Goal: Information Seeking & Learning: Compare options

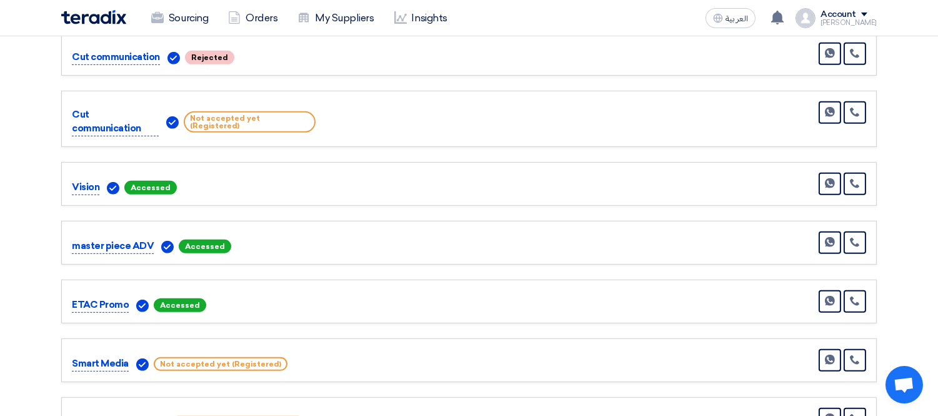
scroll to position [1060, 0]
click at [859, 177] on icon at bounding box center [855, 182] width 10 height 10
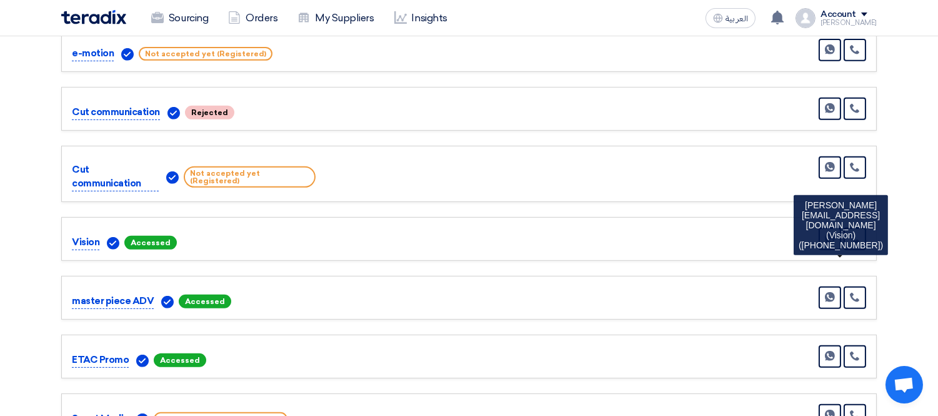
scroll to position [1021, 0]
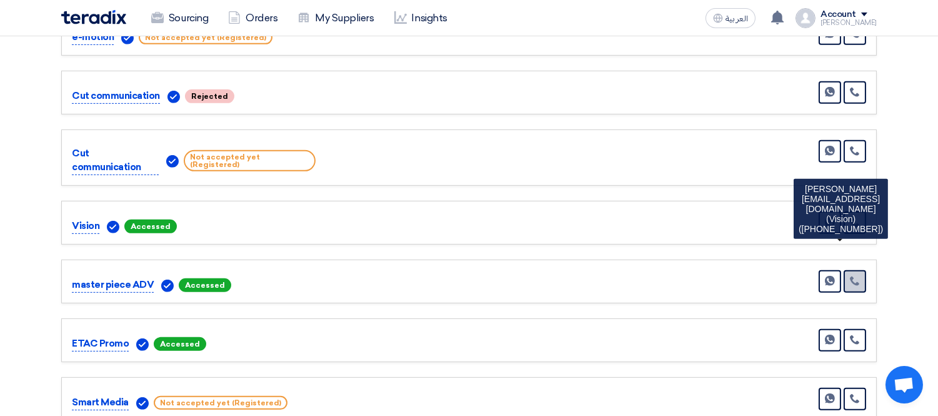
click at [854, 276] on icon at bounding box center [855, 281] width 10 height 10
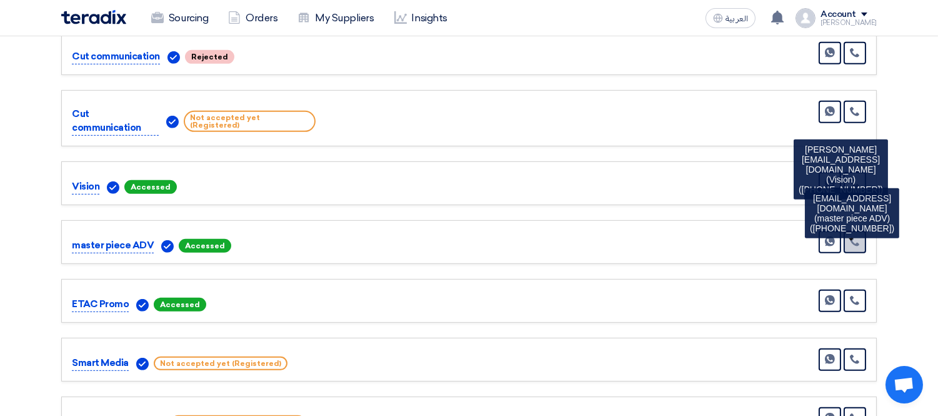
scroll to position [1077, 0]
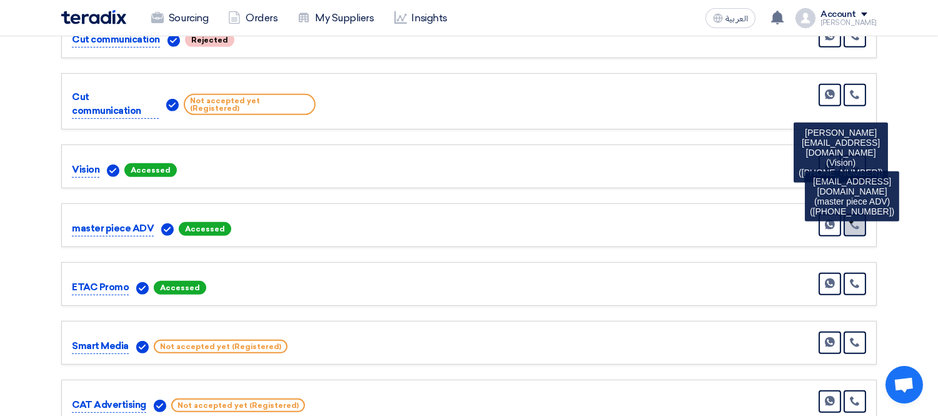
click at [854, 278] on icon at bounding box center [855, 283] width 10 height 10
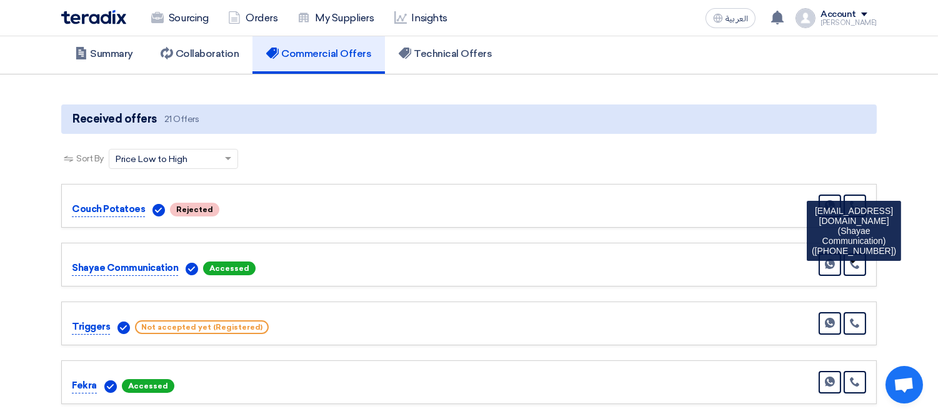
scroll to position [0, 0]
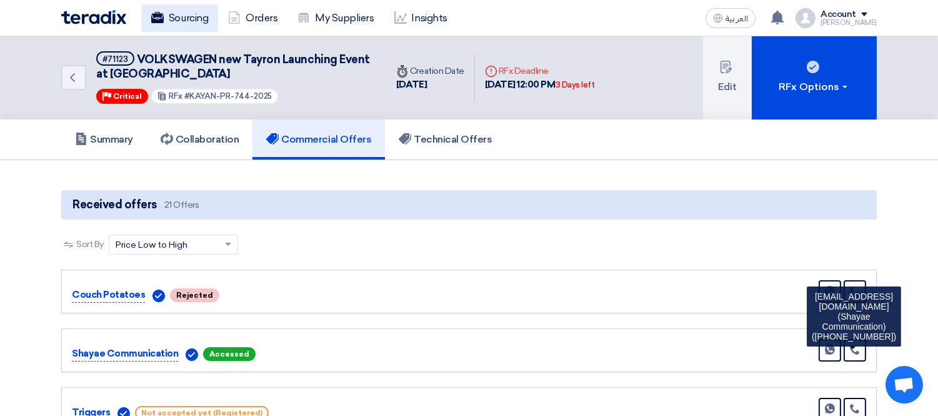
click at [190, 16] on link "Sourcing" at bounding box center [179, 17] width 77 height 27
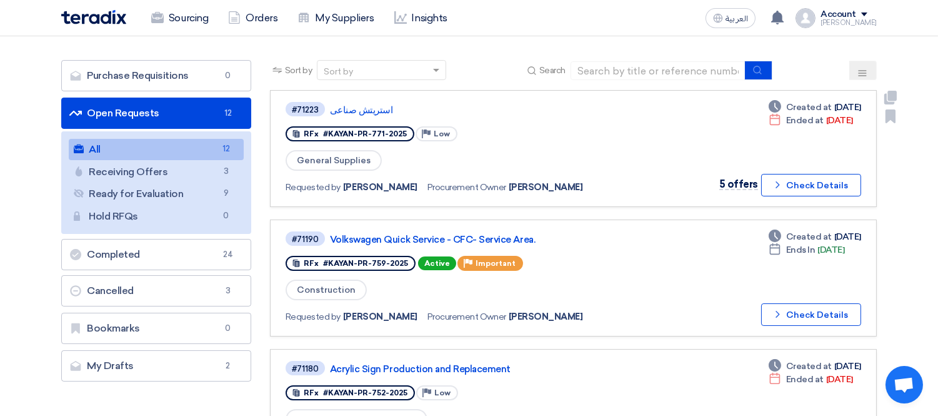
scroll to position [66, 0]
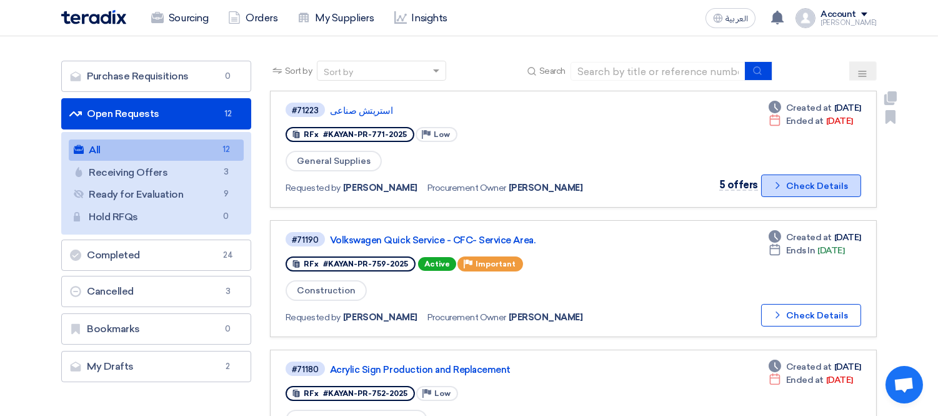
click at [789, 175] on button "Check details Check Details" at bounding box center [811, 185] width 100 height 22
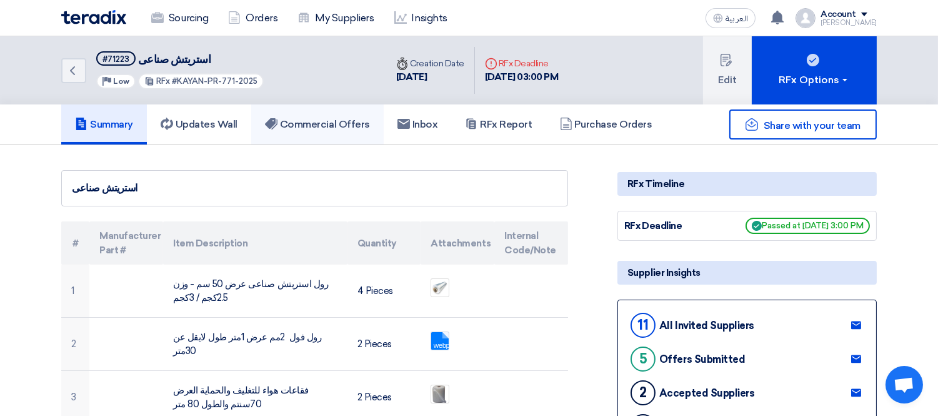
click at [311, 129] on link "Commercial Offers" at bounding box center [317, 124] width 132 height 40
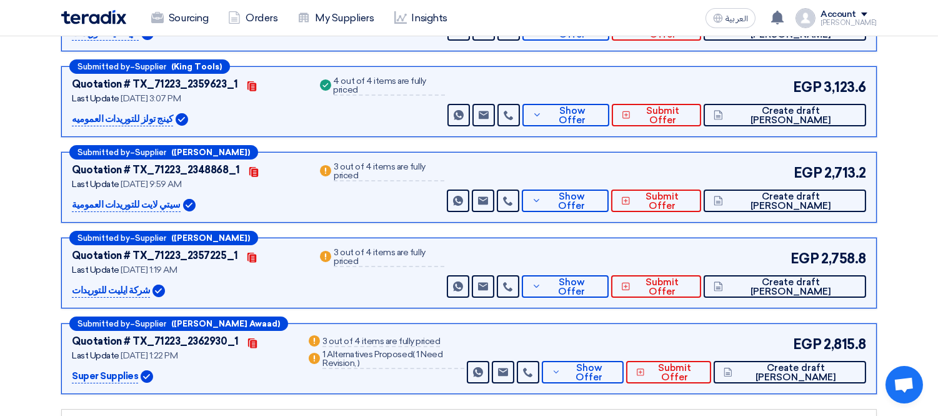
scroll to position [280, 0]
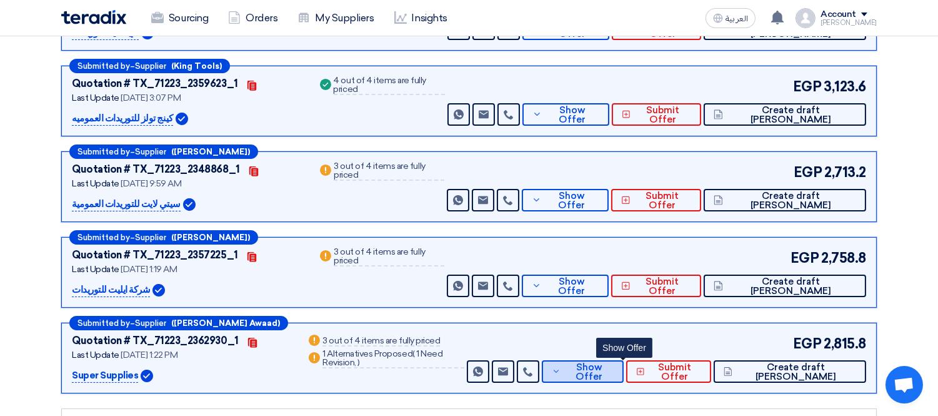
click at [614, 372] on span "Show Offer" at bounding box center [589, 371] width 50 height 19
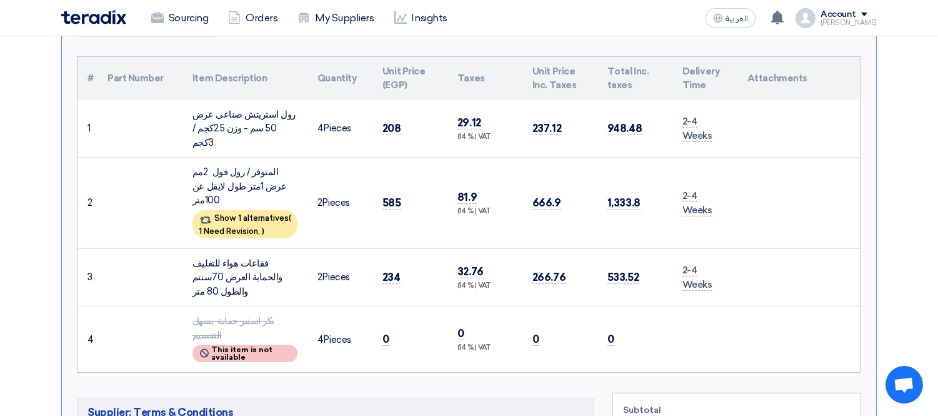
scroll to position [677, 0]
click at [259, 226] on span "1 Need Revision," at bounding box center [229, 230] width 61 height 9
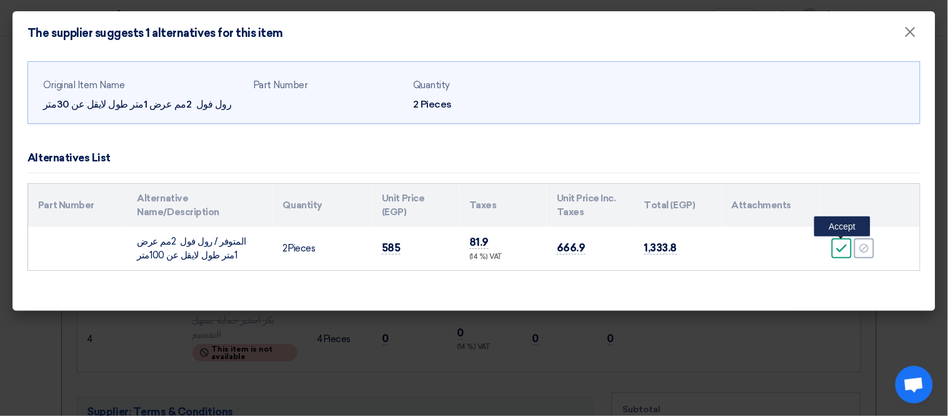
click at [844, 250] on icon "Accept" at bounding box center [841, 247] width 11 height 11
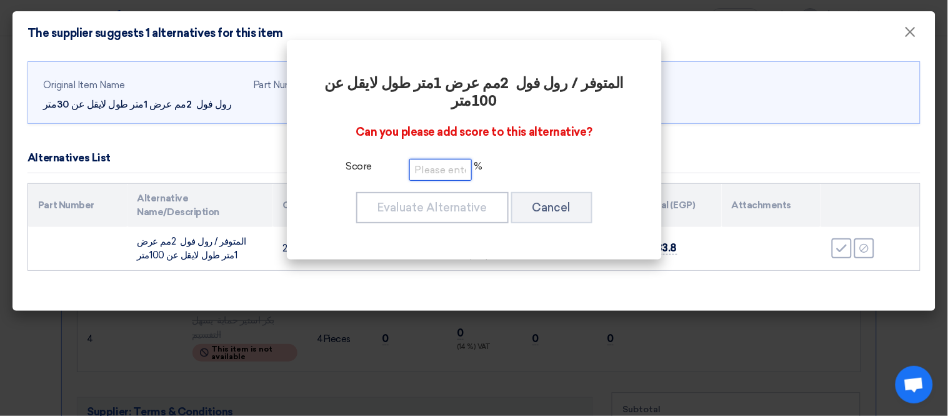
click at [446, 159] on input "number" at bounding box center [440, 170] width 62 height 22
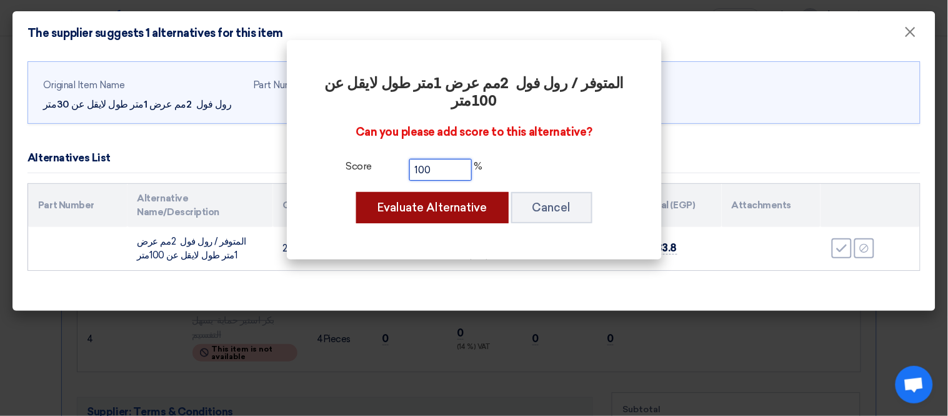
type input "100"
click at [436, 192] on button "Evaluate Alternative" at bounding box center [432, 207] width 152 height 31
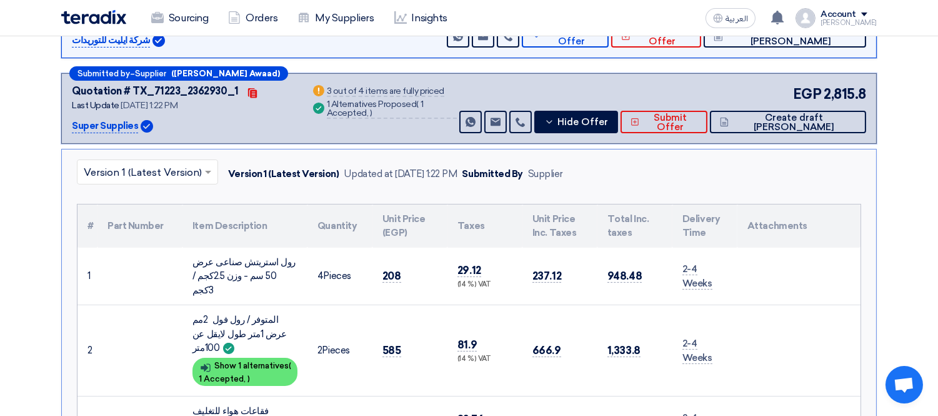
scroll to position [517, 0]
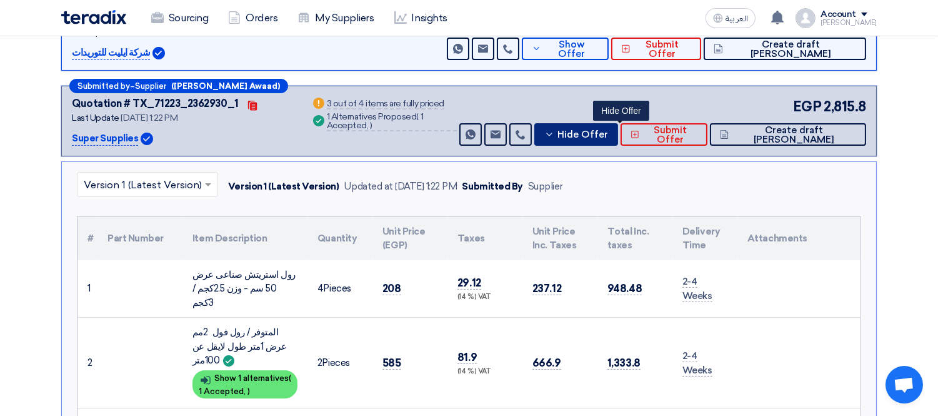
click at [608, 134] on span "Hide Offer" at bounding box center [582, 134] width 51 height 9
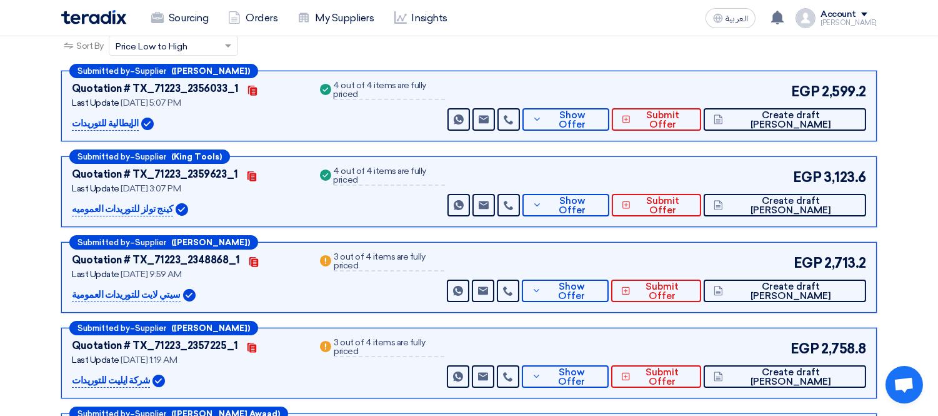
scroll to position [186, 0]
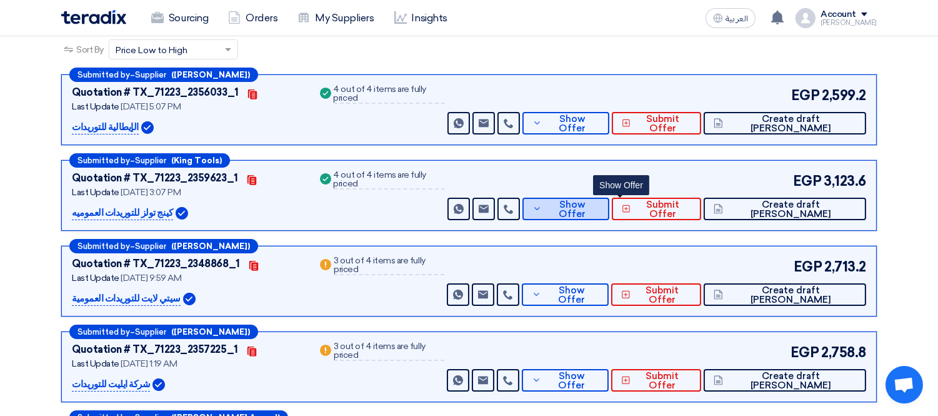
click at [609, 197] on button "Show Offer" at bounding box center [565, 208] width 87 height 22
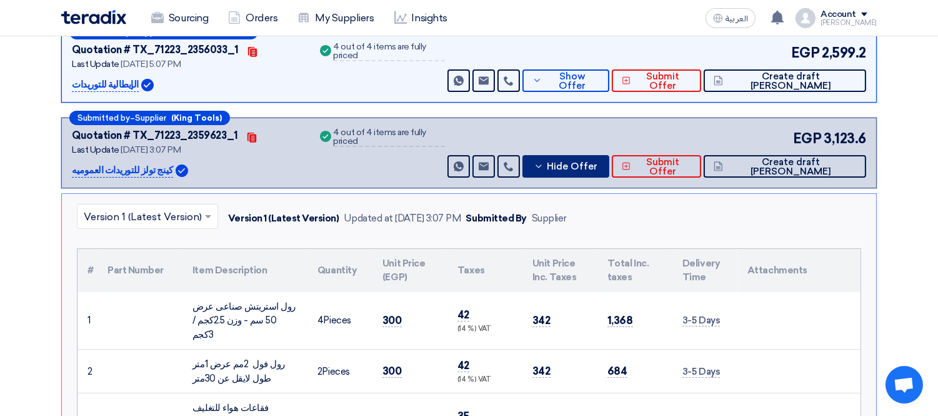
scroll to position [227, 0]
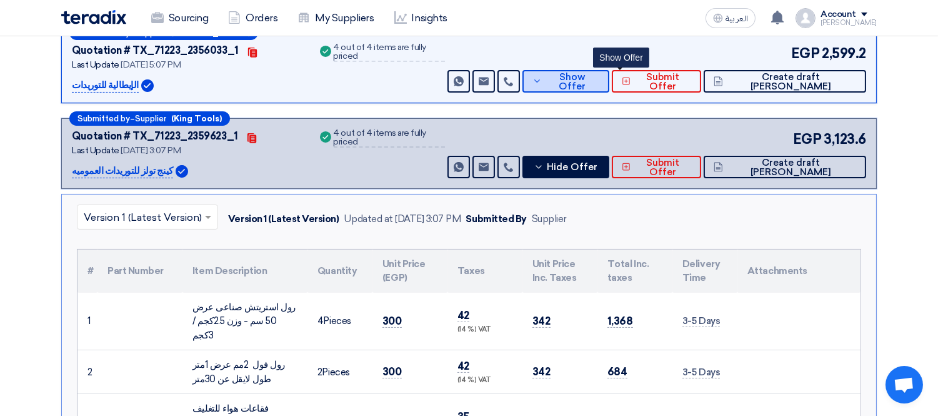
click at [599, 77] on span "Show Offer" at bounding box center [572, 81] width 54 height 19
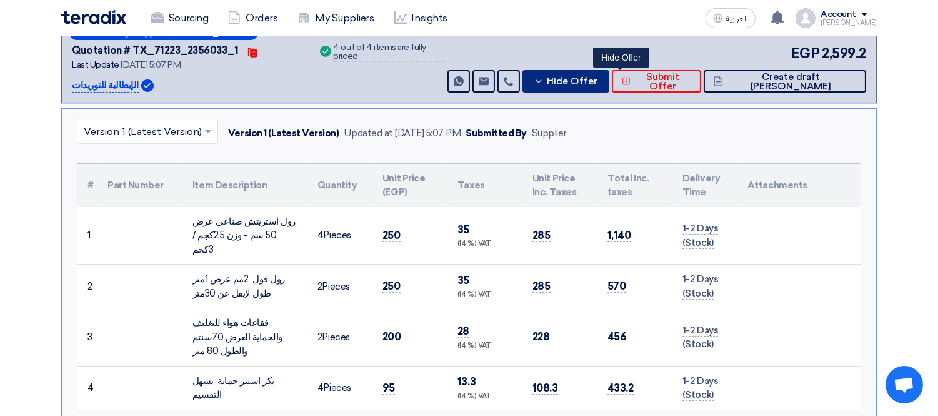
click at [597, 77] on span "Hide Offer" at bounding box center [572, 81] width 51 height 9
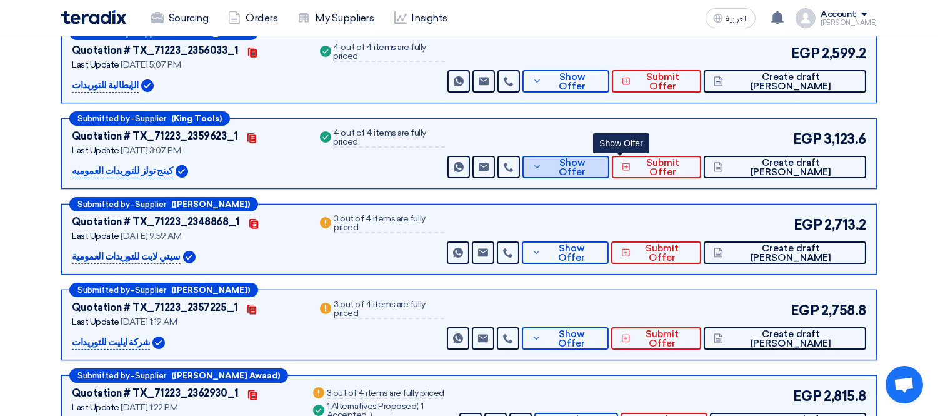
click at [599, 165] on span "Show Offer" at bounding box center [572, 167] width 54 height 19
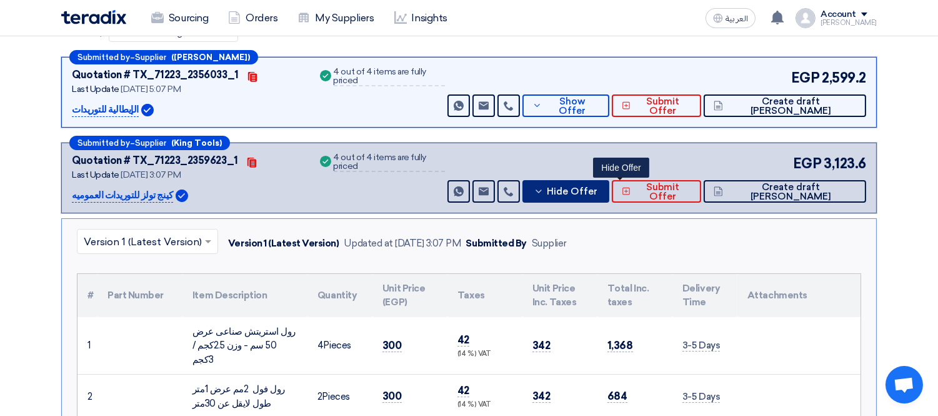
scroll to position [202, 0]
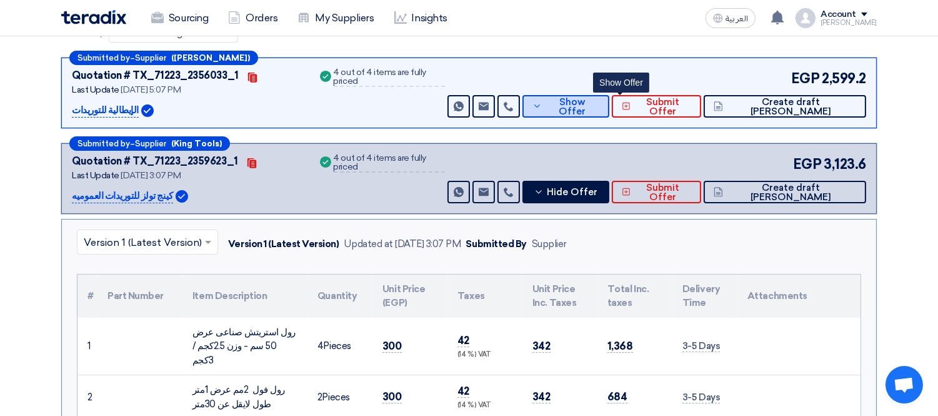
click at [609, 114] on button "Show Offer" at bounding box center [565, 106] width 87 height 22
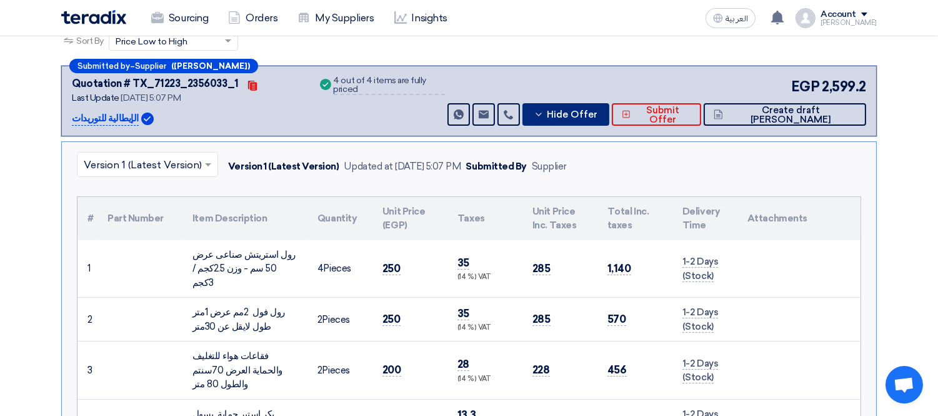
scroll to position [192, 0]
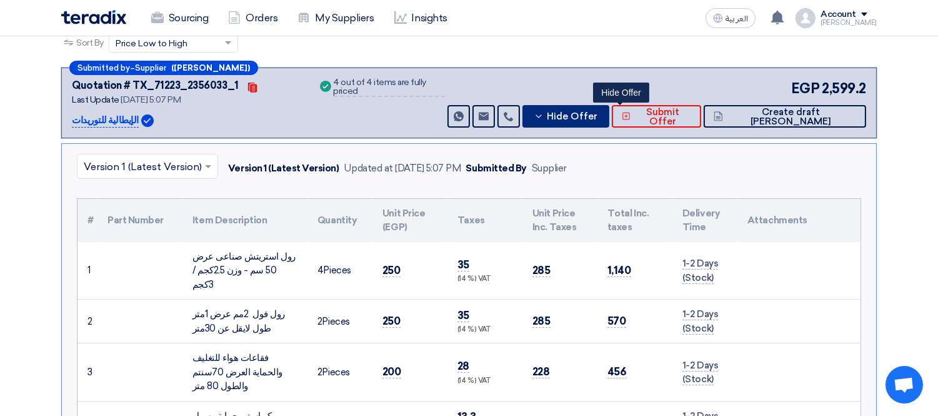
click at [597, 114] on span "Hide Offer" at bounding box center [572, 116] width 51 height 9
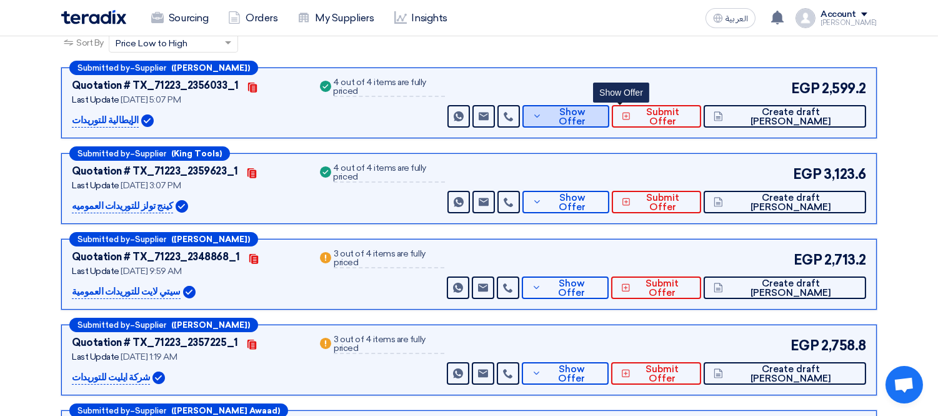
click at [599, 108] on span "Show Offer" at bounding box center [572, 116] width 54 height 19
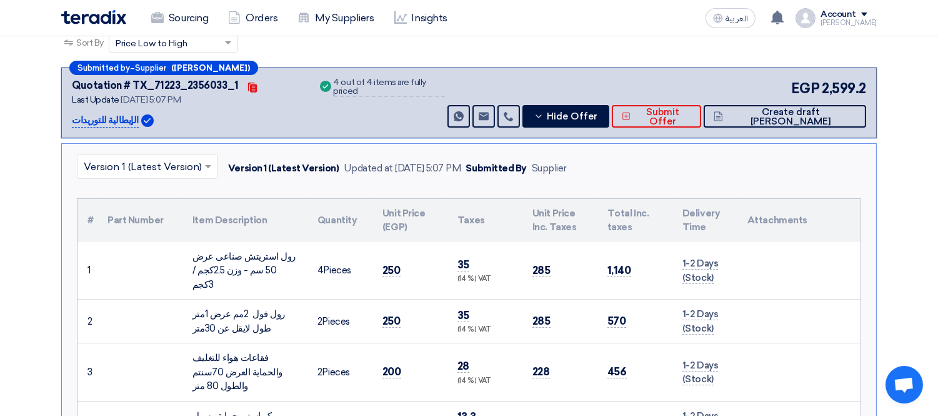
click at [111, 113] on p "الإيطالية للتوريدات" at bounding box center [105, 120] width 67 height 15
copy div "الإيطالية للتوريدات"
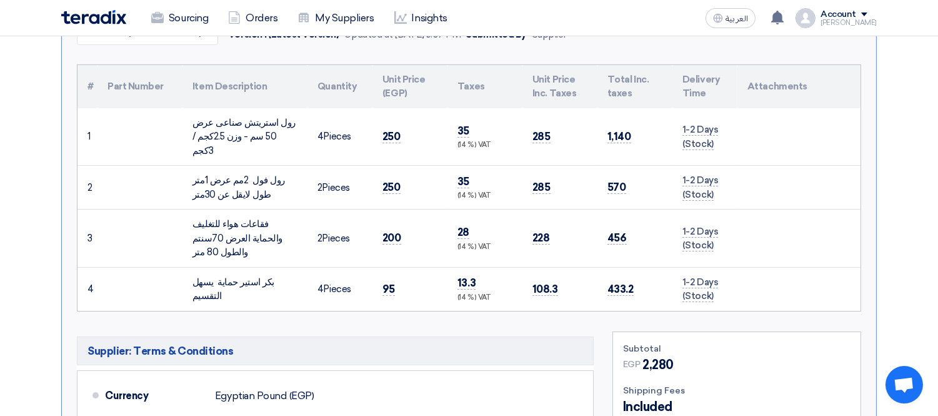
scroll to position [609, 0]
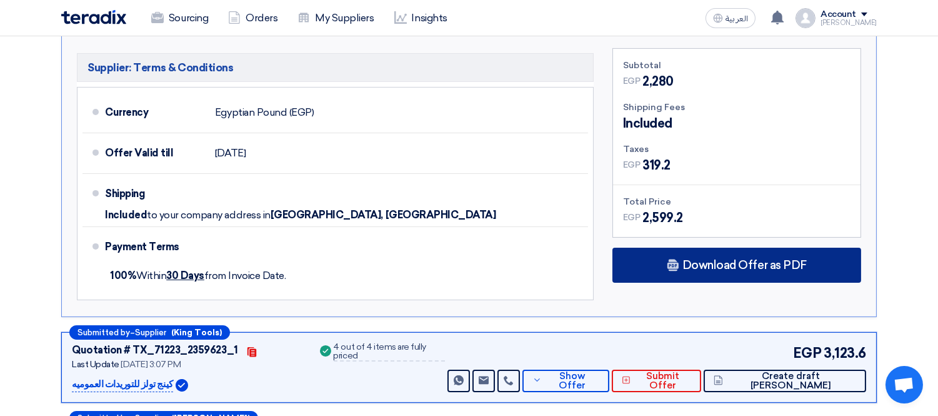
click at [700, 259] on span "Download Offer as PDF" at bounding box center [744, 264] width 124 height 11
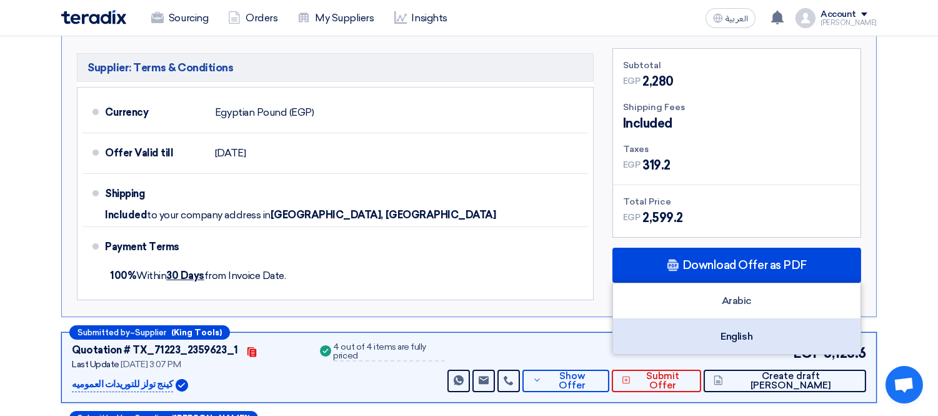
click at [721, 319] on div "English" at bounding box center [736, 336] width 247 height 35
click at [712, 319] on div "English" at bounding box center [736, 336] width 247 height 35
click at [745, 319] on div "English" at bounding box center [736, 336] width 247 height 35
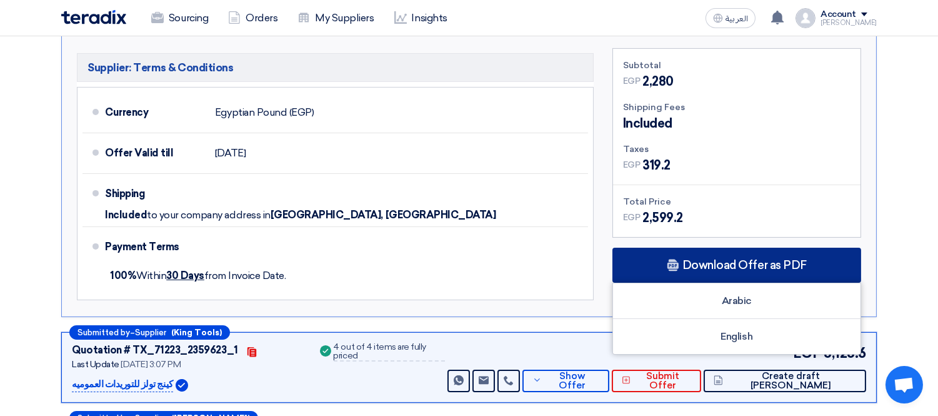
click at [721, 247] on div "Download Offer as PDF" at bounding box center [736, 264] width 249 height 35
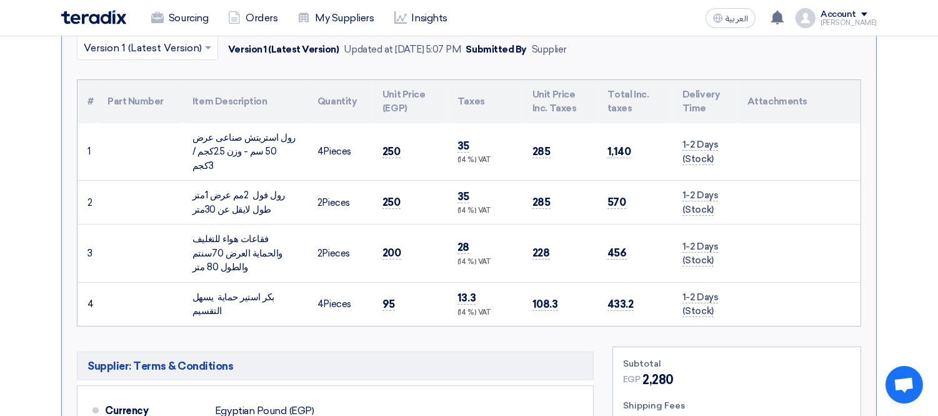
scroll to position [192, 0]
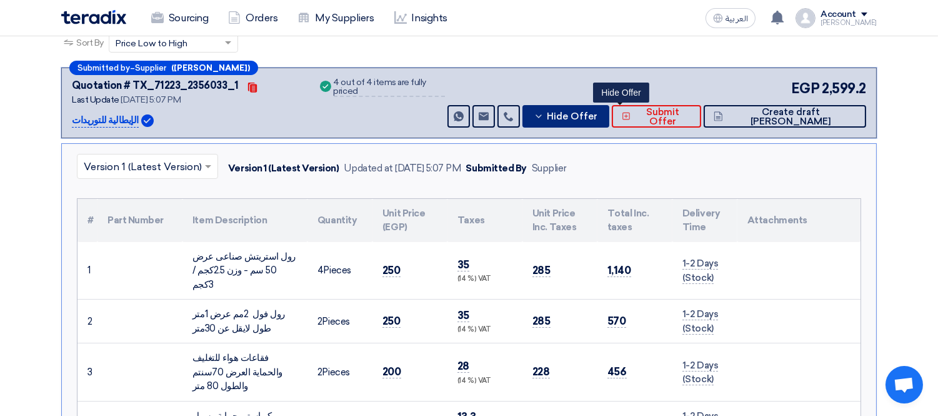
click at [597, 117] on span "Hide Offer" at bounding box center [572, 116] width 51 height 9
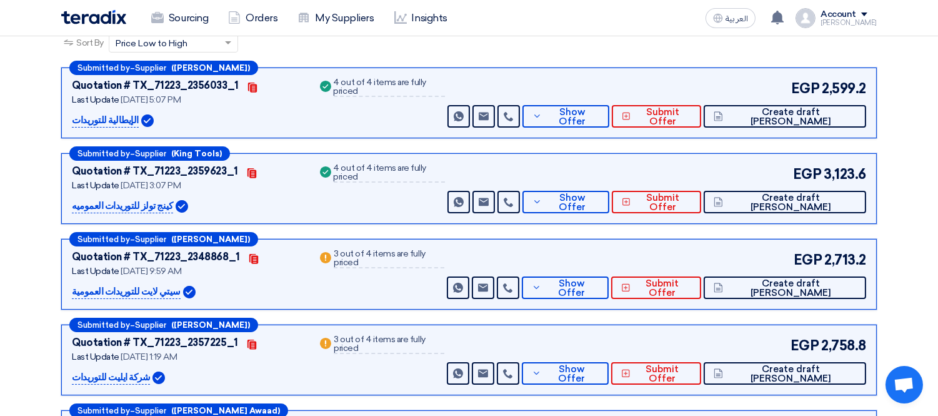
click at [132, 195] on div "Quotation # TX_71223_2359623_1 Contacts Last Update [DATE] 3:07 PM كينج تولز لل…" at bounding box center [187, 188] width 231 height 49
copy div "كينج تولز للتوريدات العموميه"
click at [599, 194] on span "Show Offer" at bounding box center [572, 202] width 54 height 19
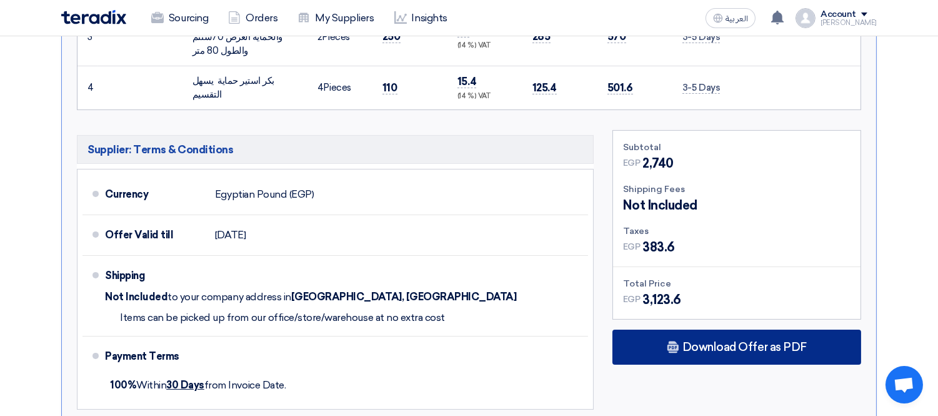
scroll to position [748, 0]
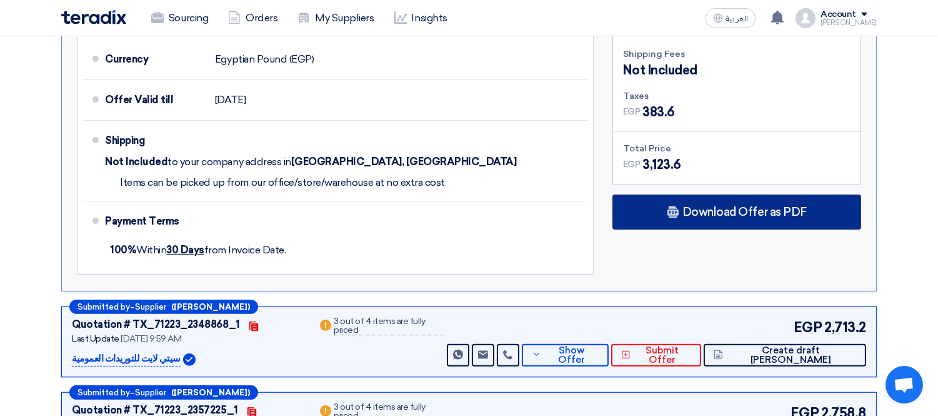
click at [719, 206] on span "Download Offer as PDF" at bounding box center [744, 211] width 124 height 11
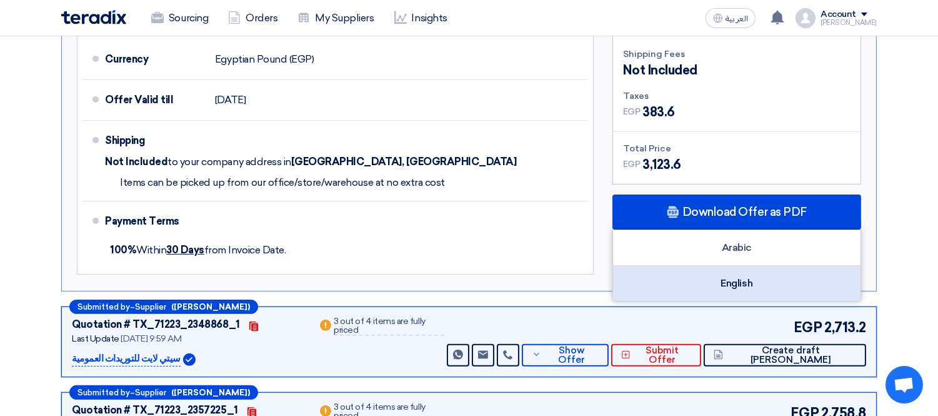
click at [711, 266] on div "English" at bounding box center [736, 283] width 247 height 35
click at [767, 266] on div "English" at bounding box center [736, 283] width 247 height 35
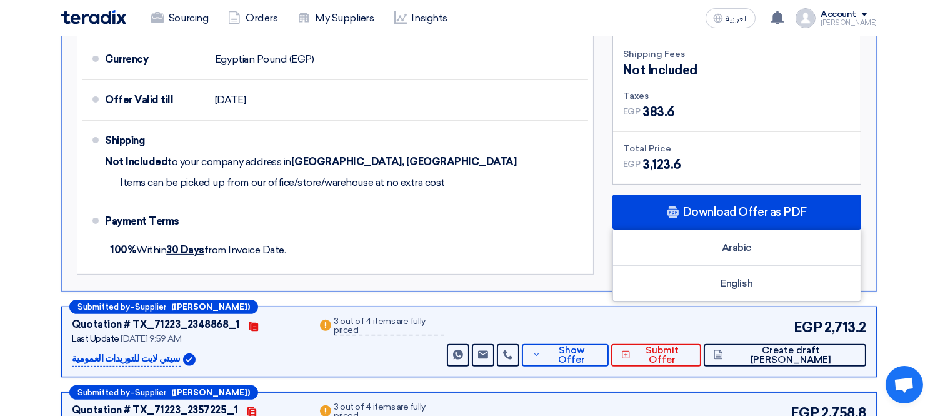
click at [102, 351] on p "سيتي لايت للتوريدات العمومية" at bounding box center [126, 358] width 109 height 15
copy div "سيتي لايت للتوريدات العمومية"
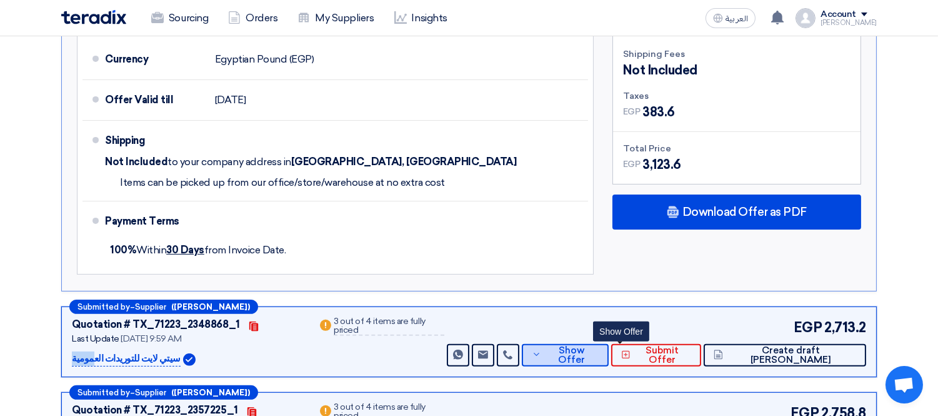
click at [609, 344] on button "Show Offer" at bounding box center [565, 355] width 87 height 22
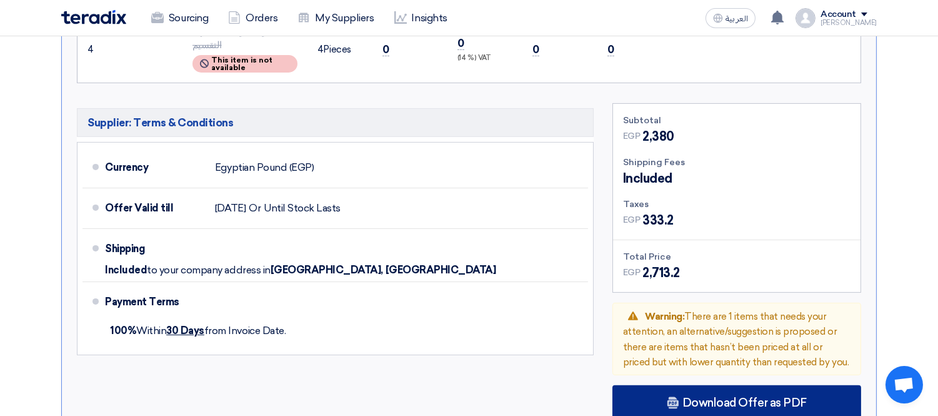
click at [716, 397] on span "Download Offer as PDF" at bounding box center [744, 402] width 124 height 11
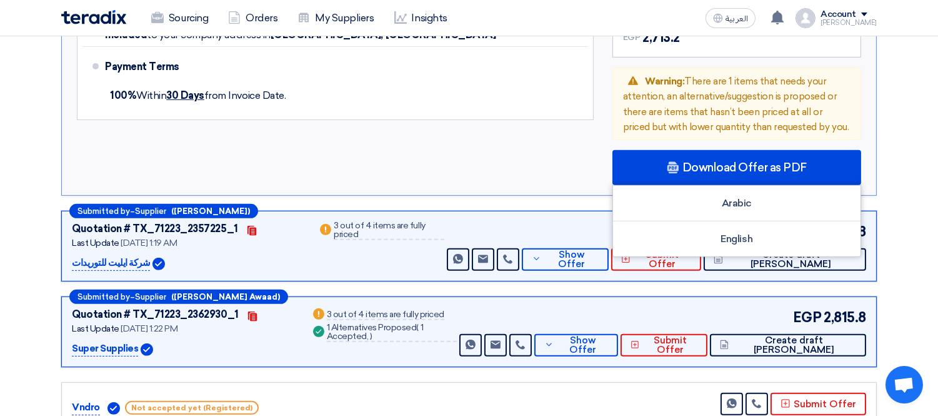
scroll to position [1026, 0]
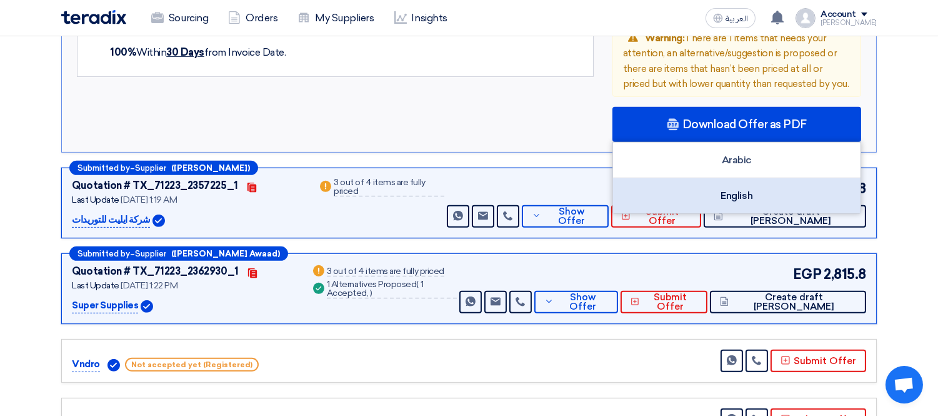
click at [719, 178] on div "English" at bounding box center [736, 195] width 247 height 35
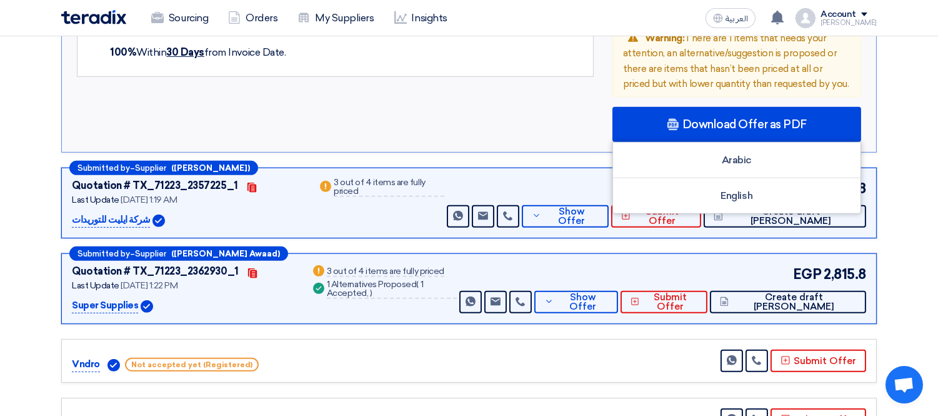
click at [122, 212] on p "شركة ايليت للتوريدات" at bounding box center [111, 219] width 78 height 15
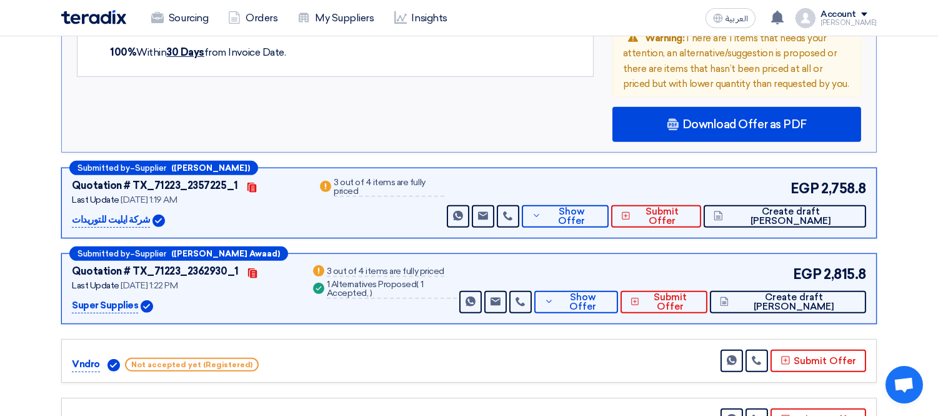
click at [122, 212] on p "شركة ايليت للتوريدات" at bounding box center [111, 219] width 78 height 15
copy div "شركة ايليت للتوريدات"
click at [598, 207] on span "Show Offer" at bounding box center [571, 216] width 54 height 19
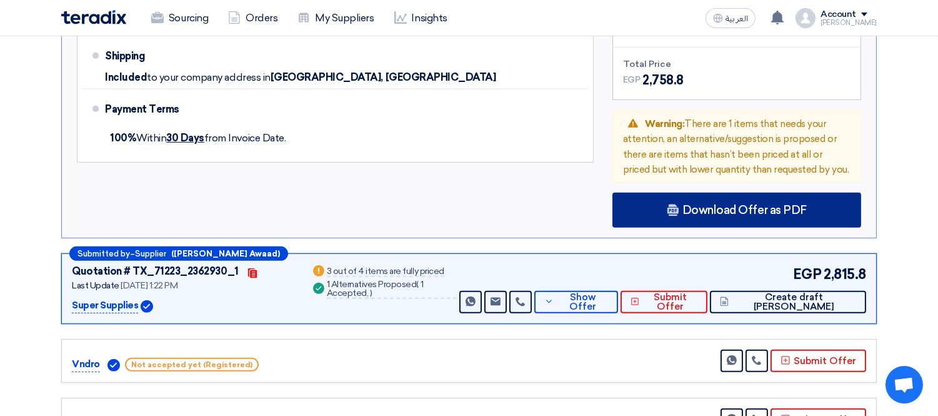
click at [688, 204] on span "Download Offer as PDF" at bounding box center [744, 209] width 124 height 11
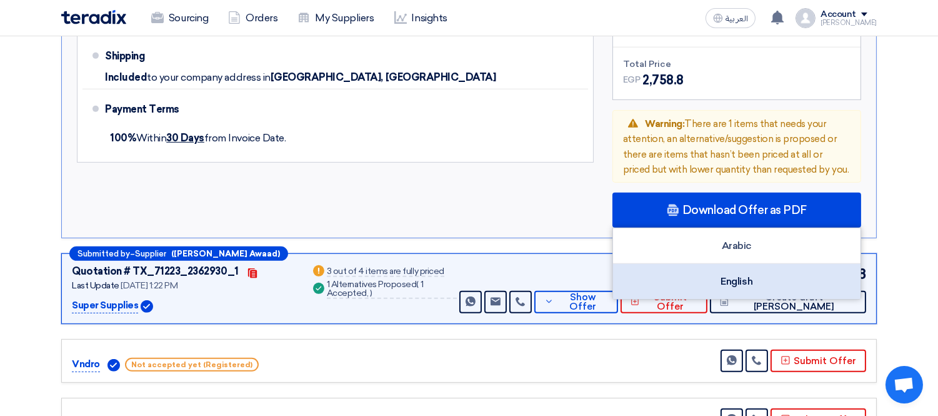
click at [697, 264] on div "English" at bounding box center [736, 281] width 247 height 35
click at [734, 264] on div "English" at bounding box center [736, 281] width 247 height 35
click at [731, 264] on div "English" at bounding box center [736, 281] width 247 height 35
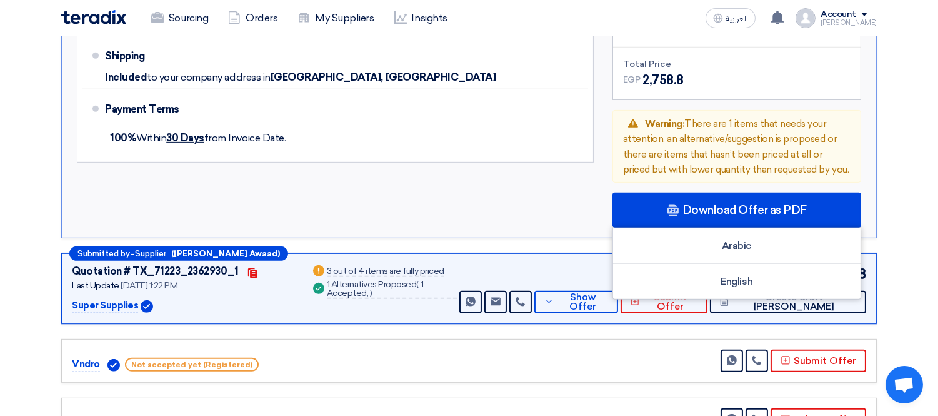
click at [103, 298] on p "Super Supplies" at bounding box center [105, 305] width 66 height 15
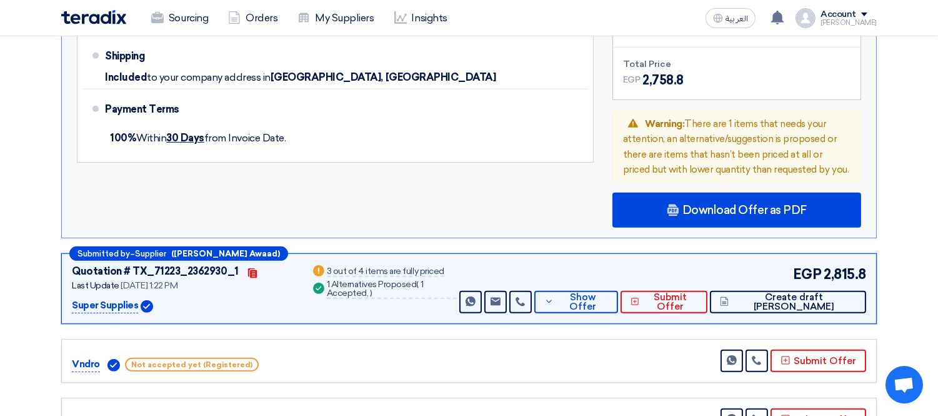
click at [103, 298] on p "Super Supplies" at bounding box center [105, 305] width 66 height 15
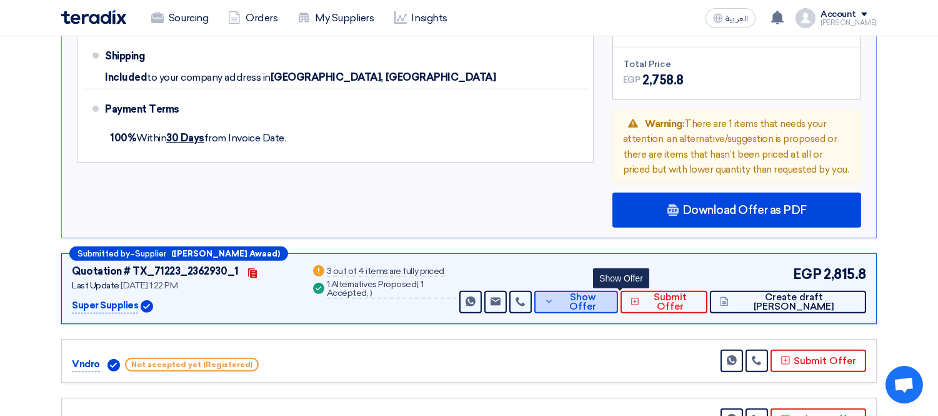
click at [608, 292] on span "Show Offer" at bounding box center [582, 301] width 51 height 19
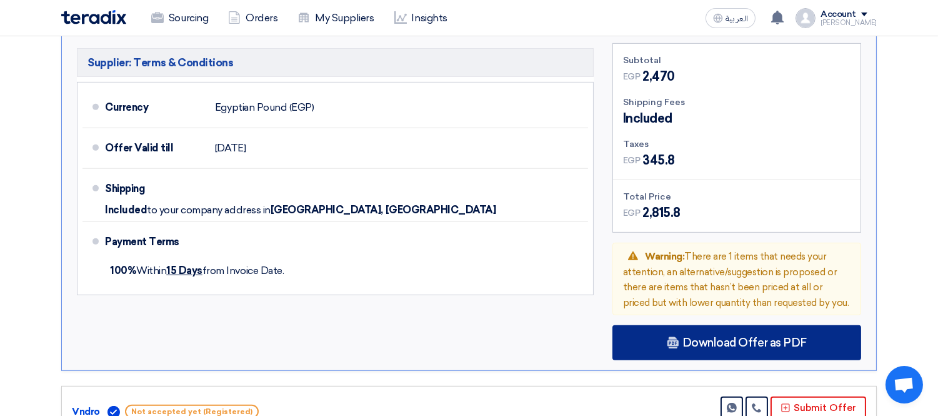
click at [686, 337] on span "Download Offer as PDF" at bounding box center [744, 342] width 124 height 11
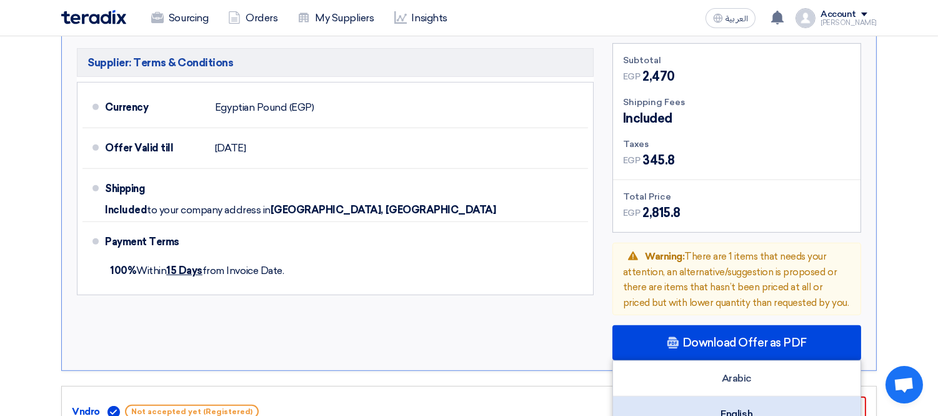
click at [664, 396] on div "English" at bounding box center [736, 413] width 247 height 35
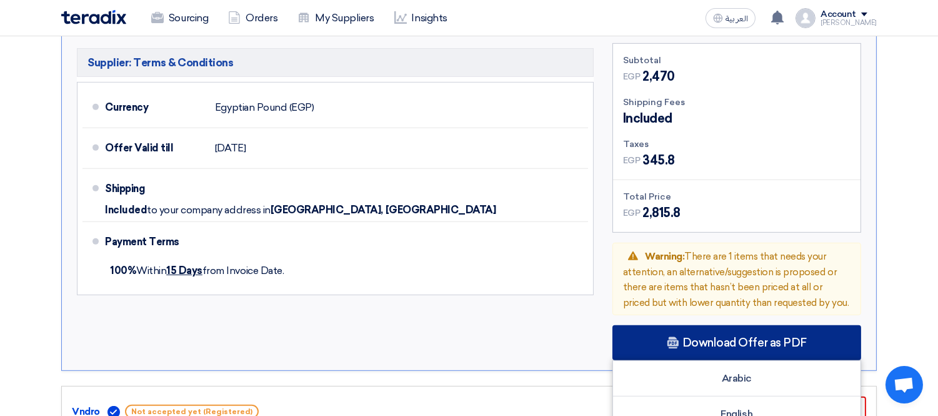
click at [722, 325] on div "Download Offer as PDF" at bounding box center [736, 342] width 249 height 35
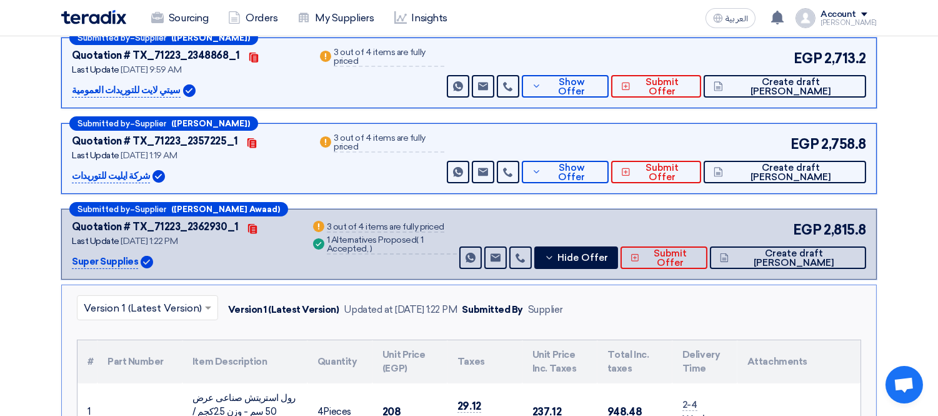
scroll to position [609, 0]
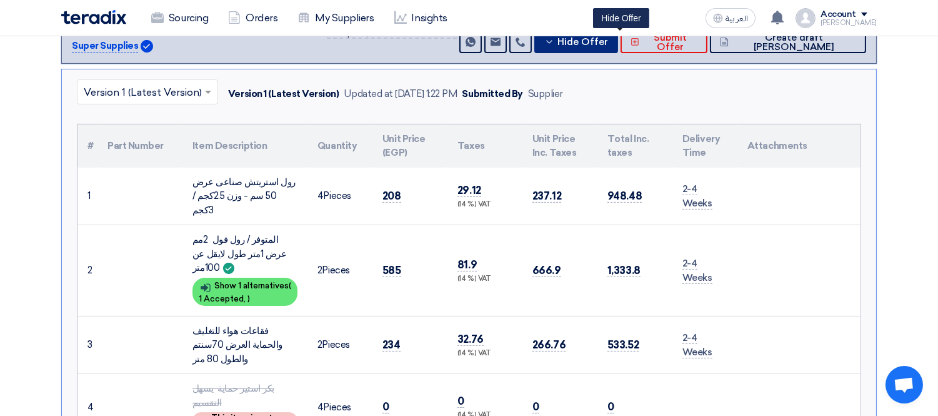
click at [605, 40] on span "Hide Offer" at bounding box center [582, 41] width 51 height 9
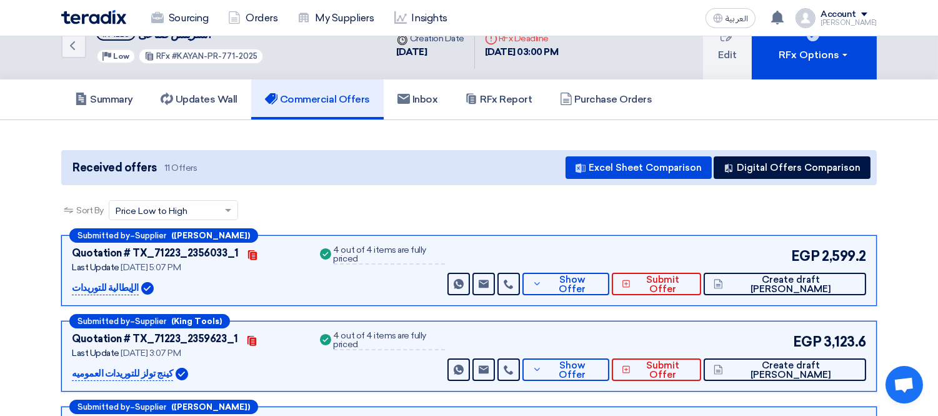
scroll to position [0, 0]
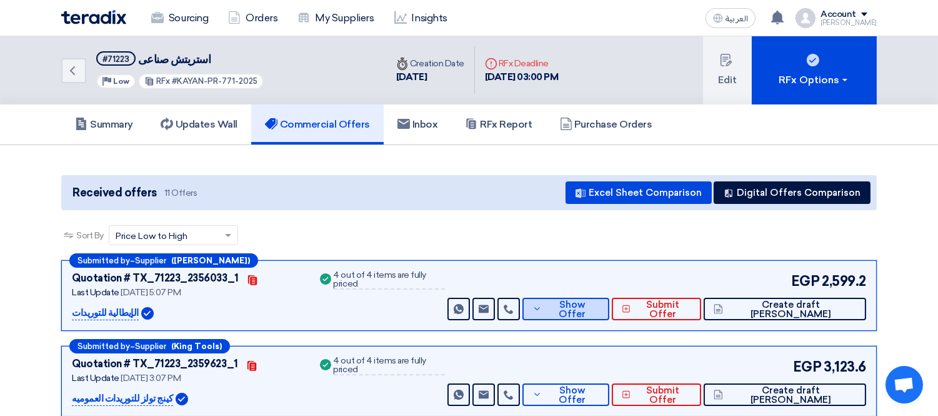
click at [599, 310] on span "Show Offer" at bounding box center [572, 309] width 54 height 19
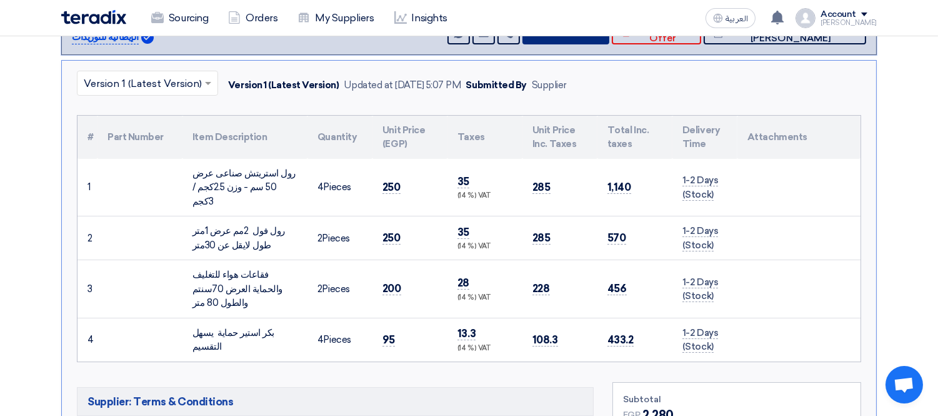
scroll to position [277, 0]
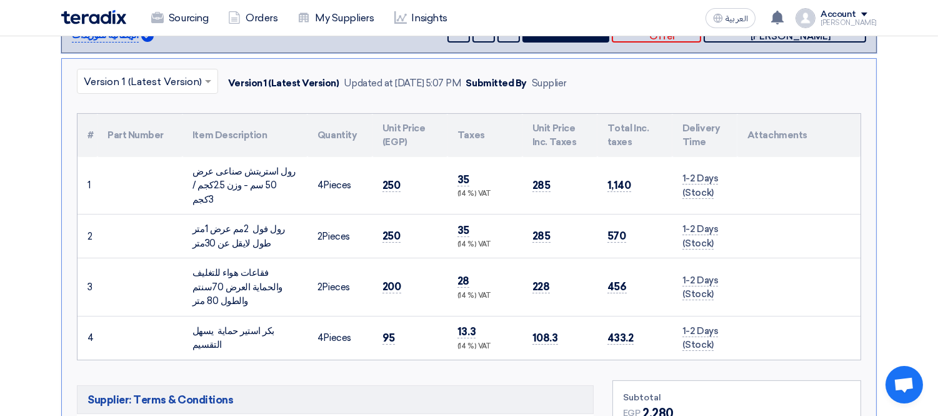
click at [242, 166] on div "رول استريتش صناعى عرض 50 سم - وزن 2.5كجم / 3كجم" at bounding box center [244, 185] width 105 height 42
copy tr "رول استريتش صناعى عرض 50 سم - وزن 2.5كجم / 3كجم"
click at [252, 222] on div "رول فول 2مم عرض 1متر طول لايقل عن 30متر" at bounding box center [244, 236] width 105 height 28
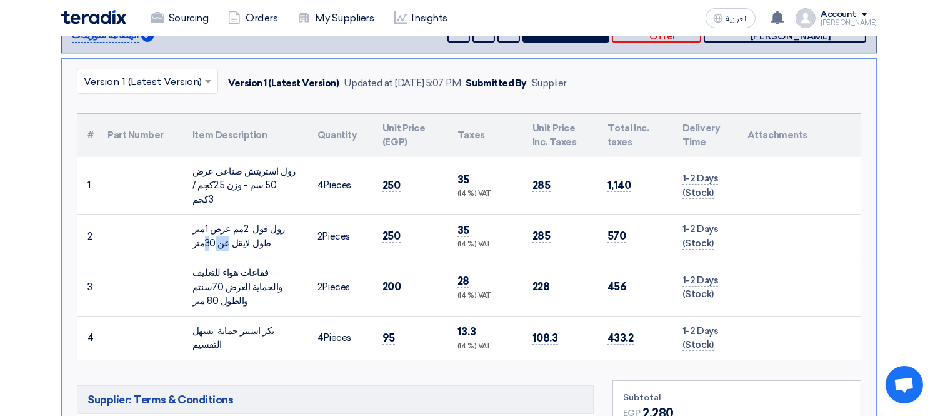
click at [252, 222] on div "رول فول 2مم عرض 1متر طول لايقل عن 30متر" at bounding box center [244, 236] width 105 height 28
copy tr "رول فول 2مم عرض 1متر طول لايقل عن 30متر"
click at [246, 266] on div "فقاعات هواء للتغليف والحماية العرض 70سنتم والطول 80 متر" at bounding box center [244, 287] width 105 height 42
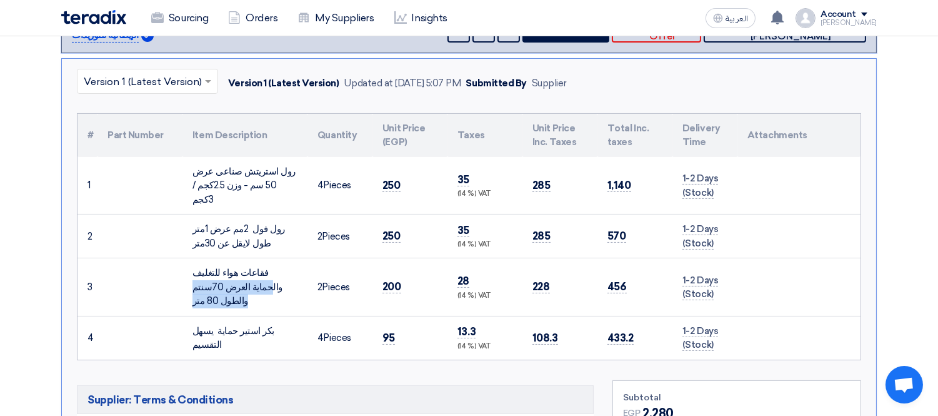
click at [246, 266] on div "فقاعات هواء للتغليف والحماية العرض 70سنتم والطول 80 متر" at bounding box center [244, 287] width 105 height 42
copy tr "فقاعات هواء للتغليف والحماية العرض 70سنتم والطول 80 متر"
click at [239, 324] on div "بكر استير حماية يسهل التقسيم" at bounding box center [244, 338] width 105 height 28
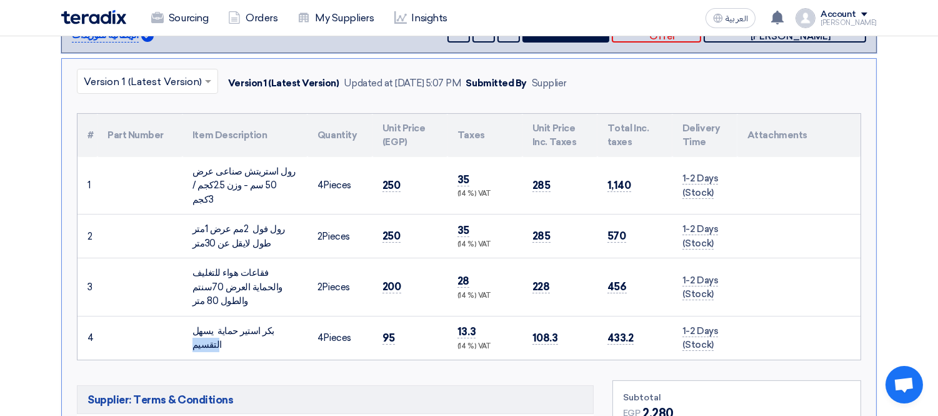
copy tr "بكر استير حماية يسهل التقسيم"
click at [392, 179] on span "250" at bounding box center [391, 185] width 18 height 13
copy span "250"
click at [397, 229] on span "250" at bounding box center [391, 235] width 18 height 13
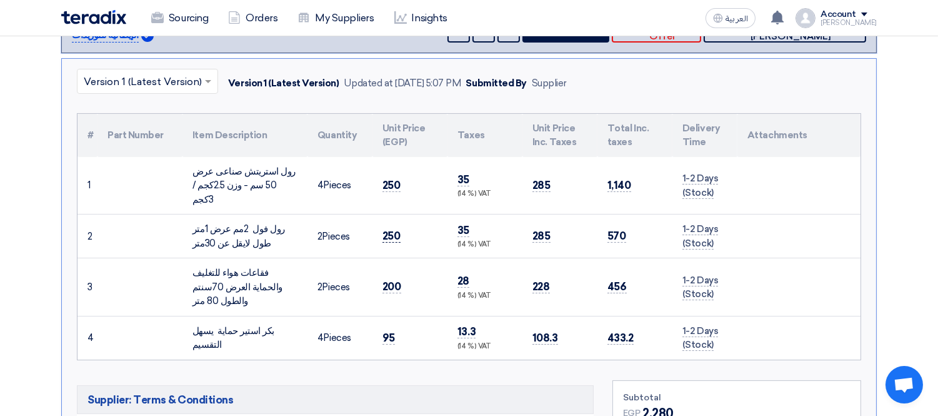
click at [397, 229] on span "250" at bounding box center [391, 235] width 18 height 13
click at [385, 229] on span "250" at bounding box center [391, 235] width 18 height 13
copy span "250"
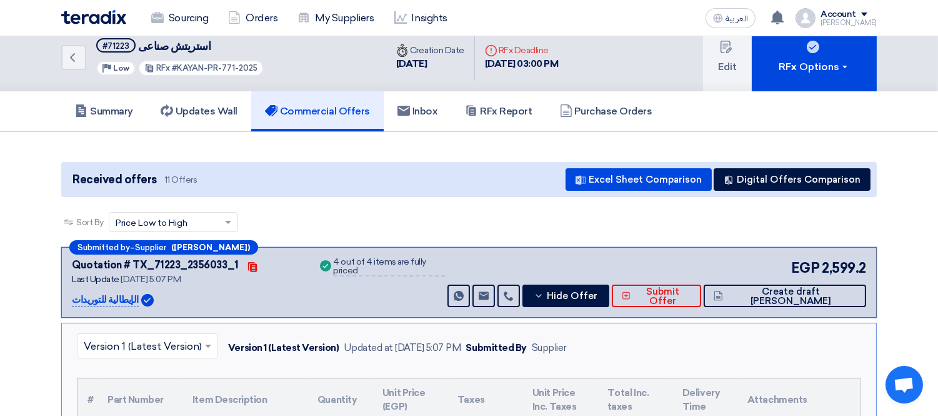
scroll to position [0, 0]
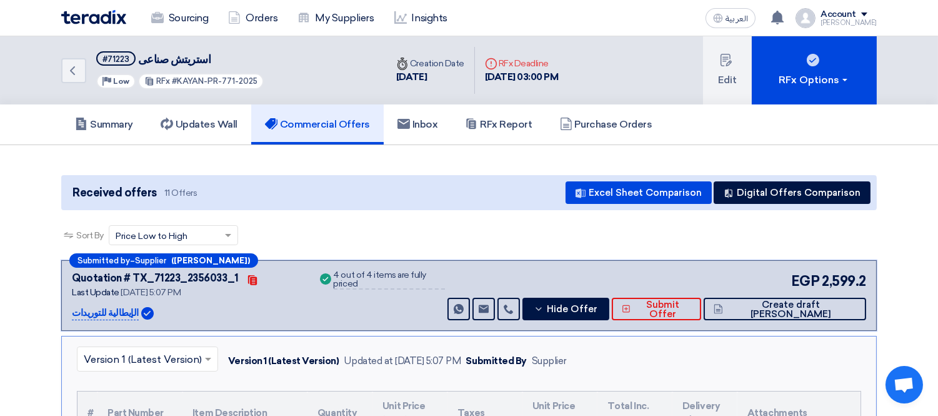
drag, startPoint x: 173, startPoint y: 77, endPoint x: 254, endPoint y: 82, distance: 80.8
click at [254, 82] on div "RFx #KAYAN-PR-771-2025" at bounding box center [201, 81] width 126 height 16
click at [207, 76] on span "#KAYAN-PR-771-2025" at bounding box center [215, 80] width 86 height 9
click at [194, 79] on span "#KAYAN-PR-771-2025" at bounding box center [215, 80] width 86 height 9
drag, startPoint x: 176, startPoint y: 76, endPoint x: 277, endPoint y: 87, distance: 101.9
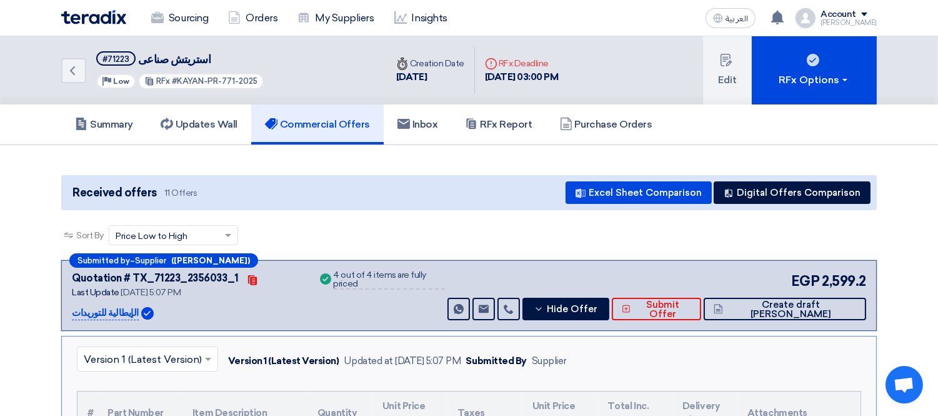
click at [277, 87] on div "Back #71223 استريتش صناعى Priority Low RFx #KAYAN-PR-771-2025" at bounding box center [223, 70] width 325 height 68
click at [602, 309] on button "Hide Offer" at bounding box center [565, 308] width 87 height 22
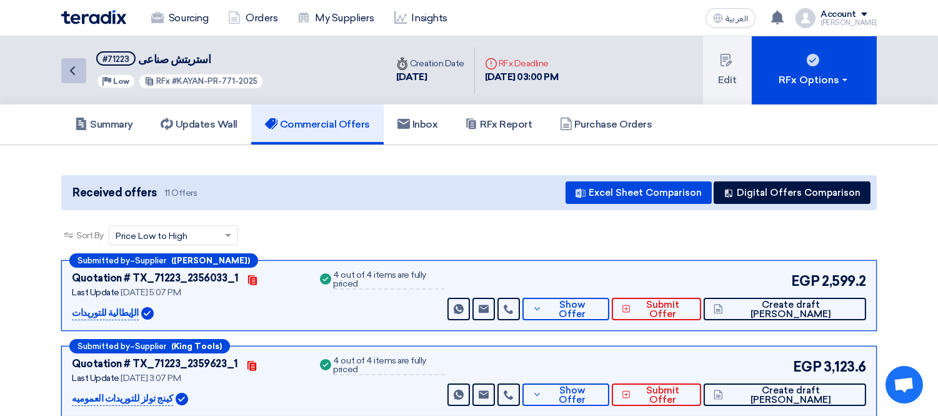
click at [78, 66] on icon "Back" at bounding box center [72, 70] width 15 height 15
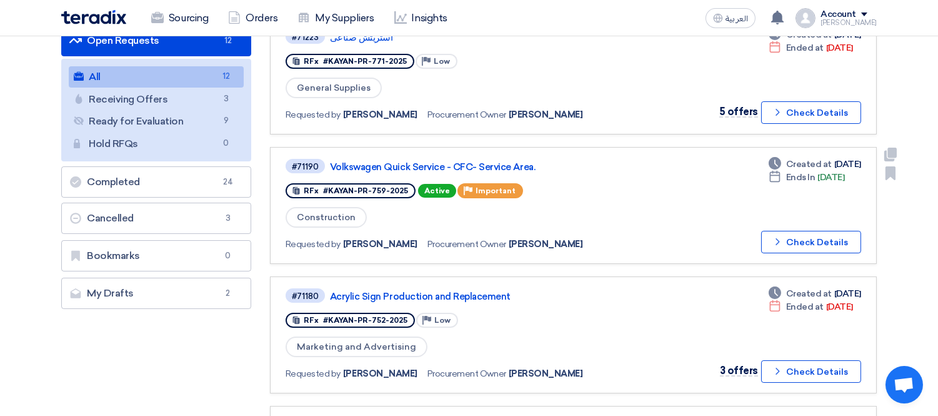
scroll to position [277, 0]
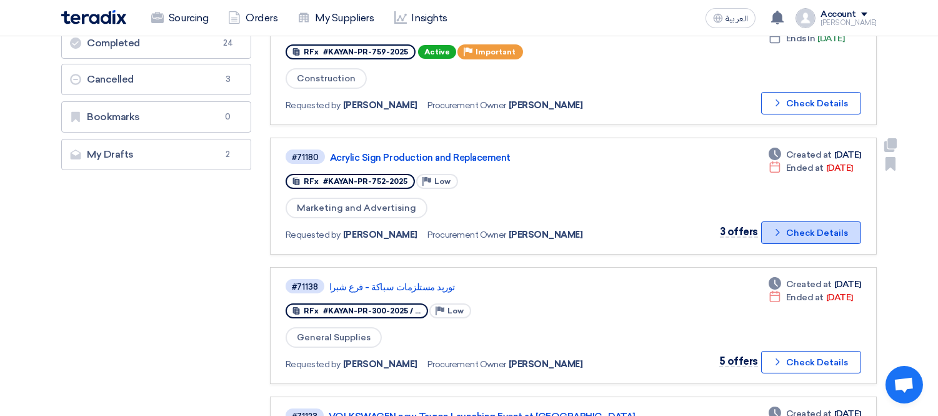
click at [789, 221] on button "Check details Check Details" at bounding box center [811, 232] width 100 height 22
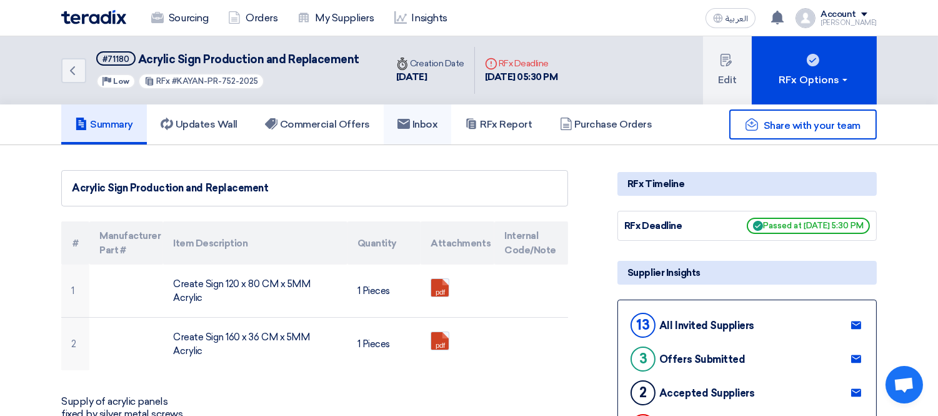
click at [435, 121] on h5 "Inbox" at bounding box center [417, 124] width 41 height 12
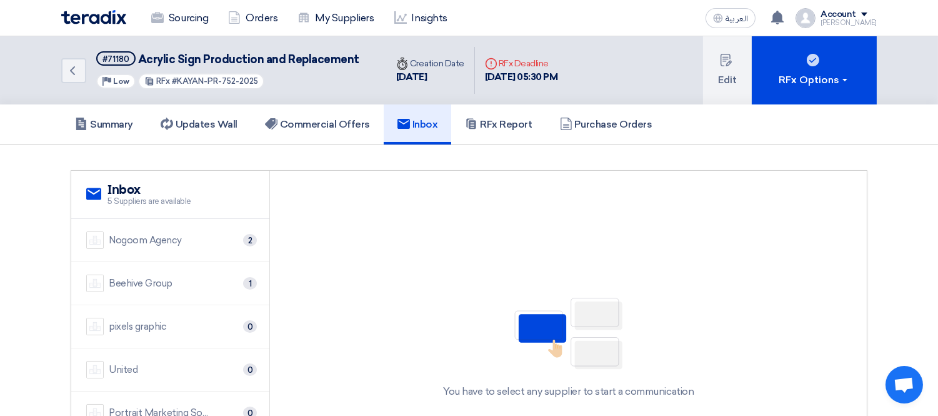
click at [199, 287] on div "Beehive Group 1" at bounding box center [170, 282] width 168 height 17
